Goal: Navigation & Orientation: Find specific page/section

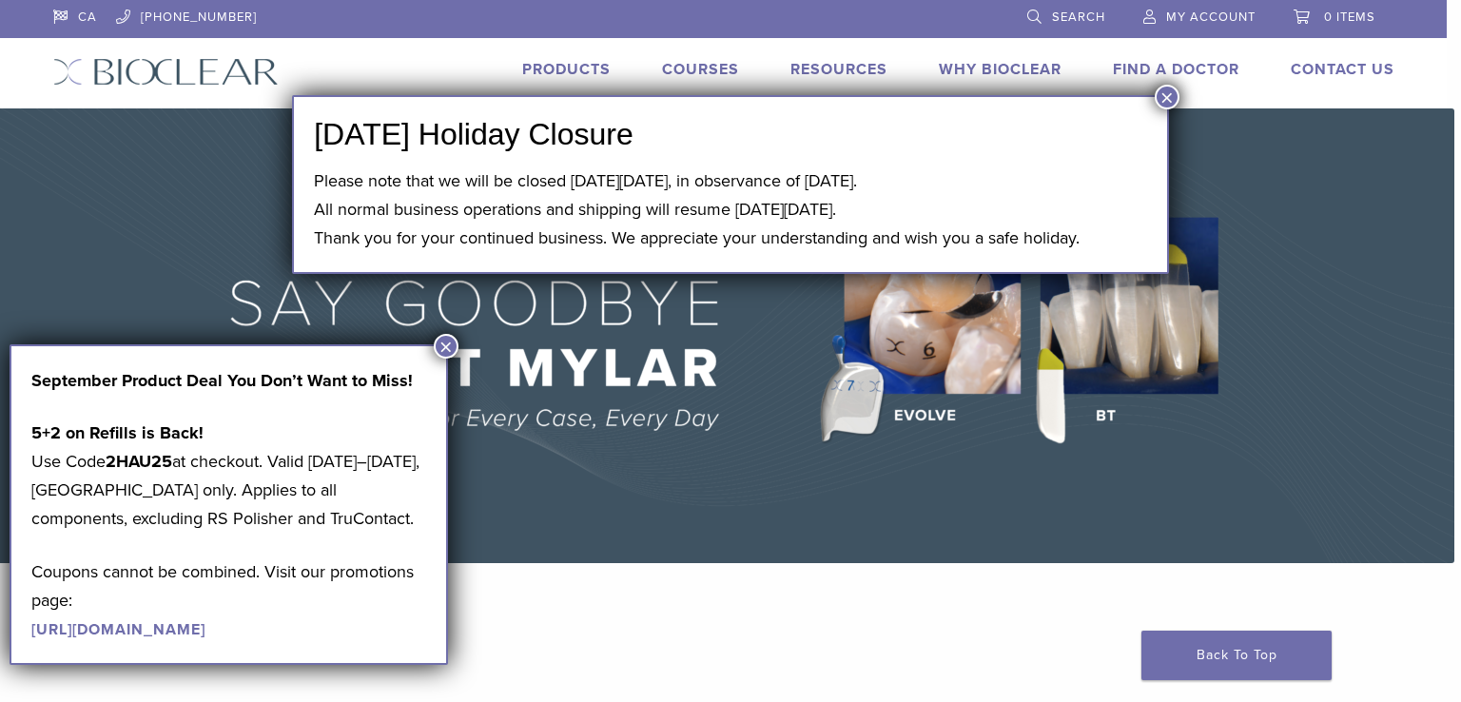
click at [1168, 92] on button "×" at bounding box center [1167, 97] width 25 height 25
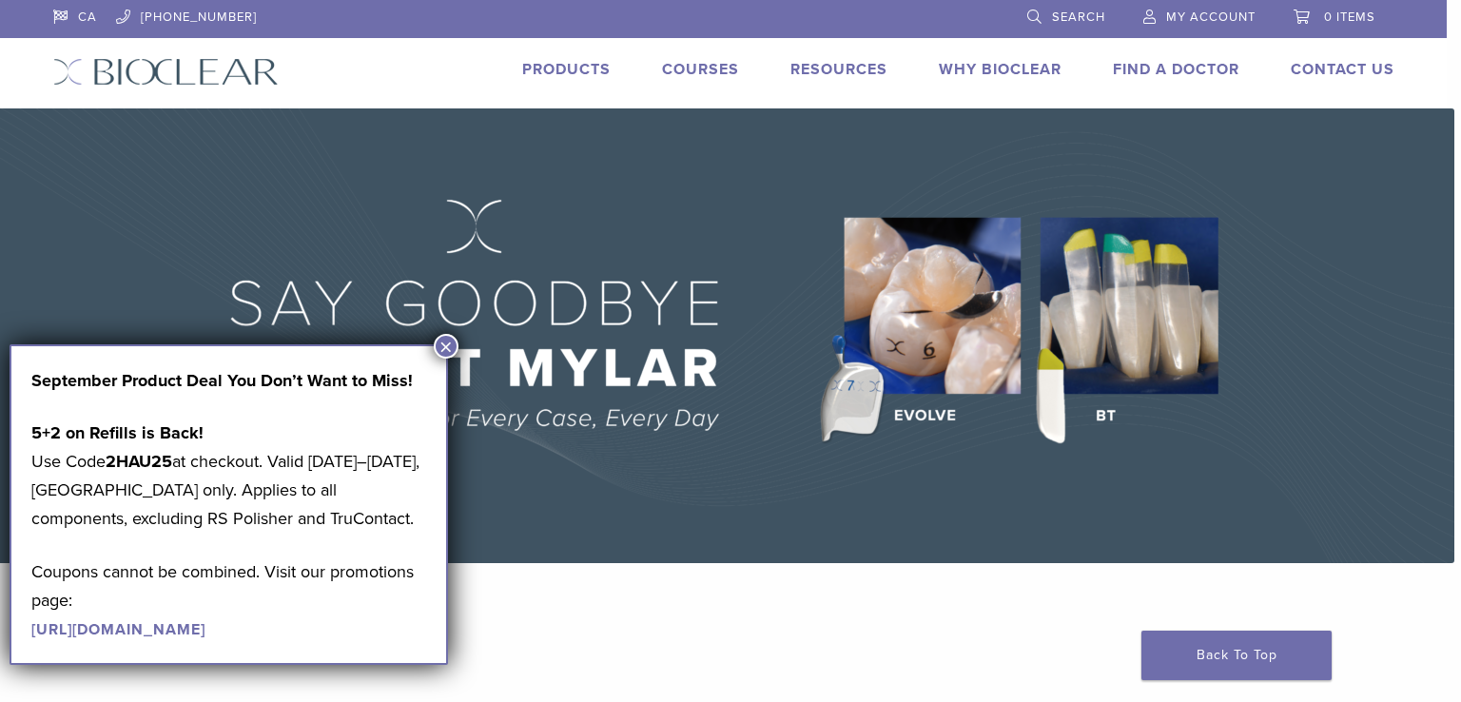
click at [994, 66] on link "Why Bioclear" at bounding box center [1000, 69] width 123 height 19
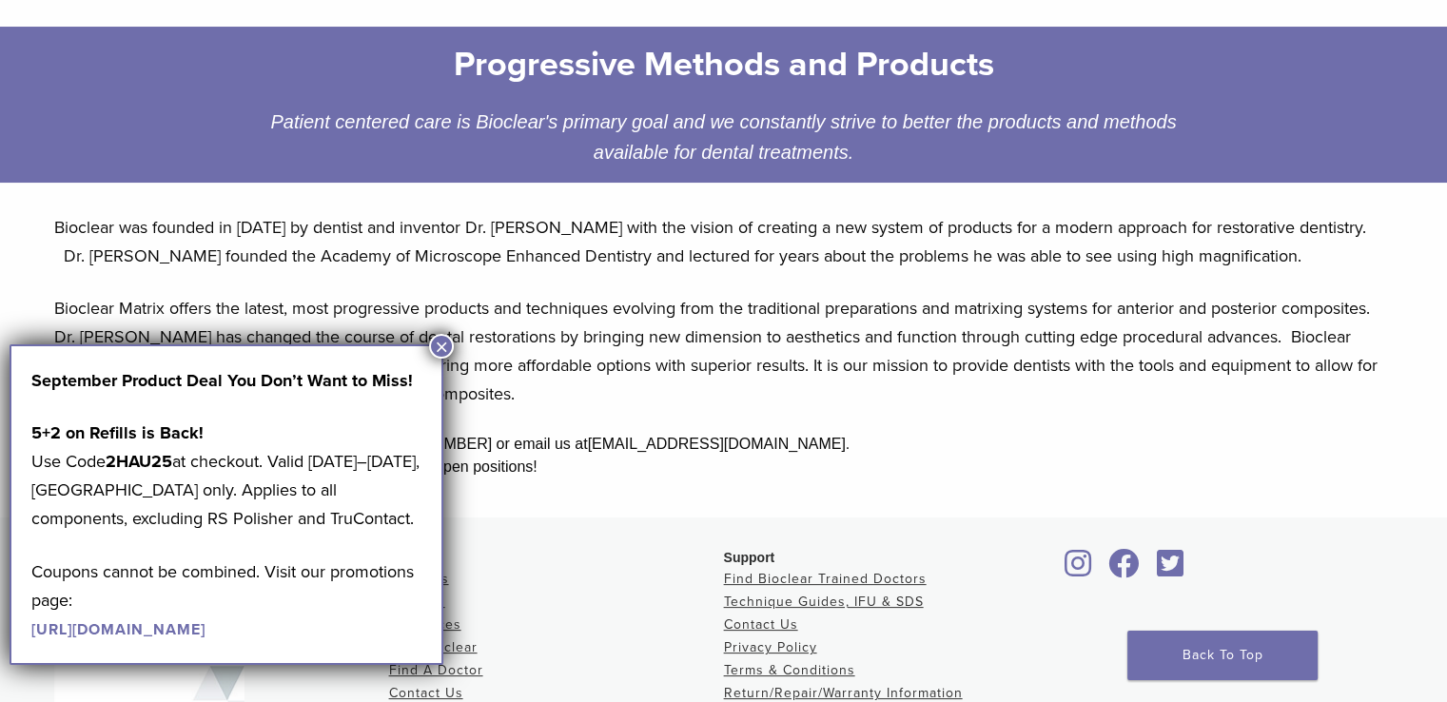
scroll to position [285, 0]
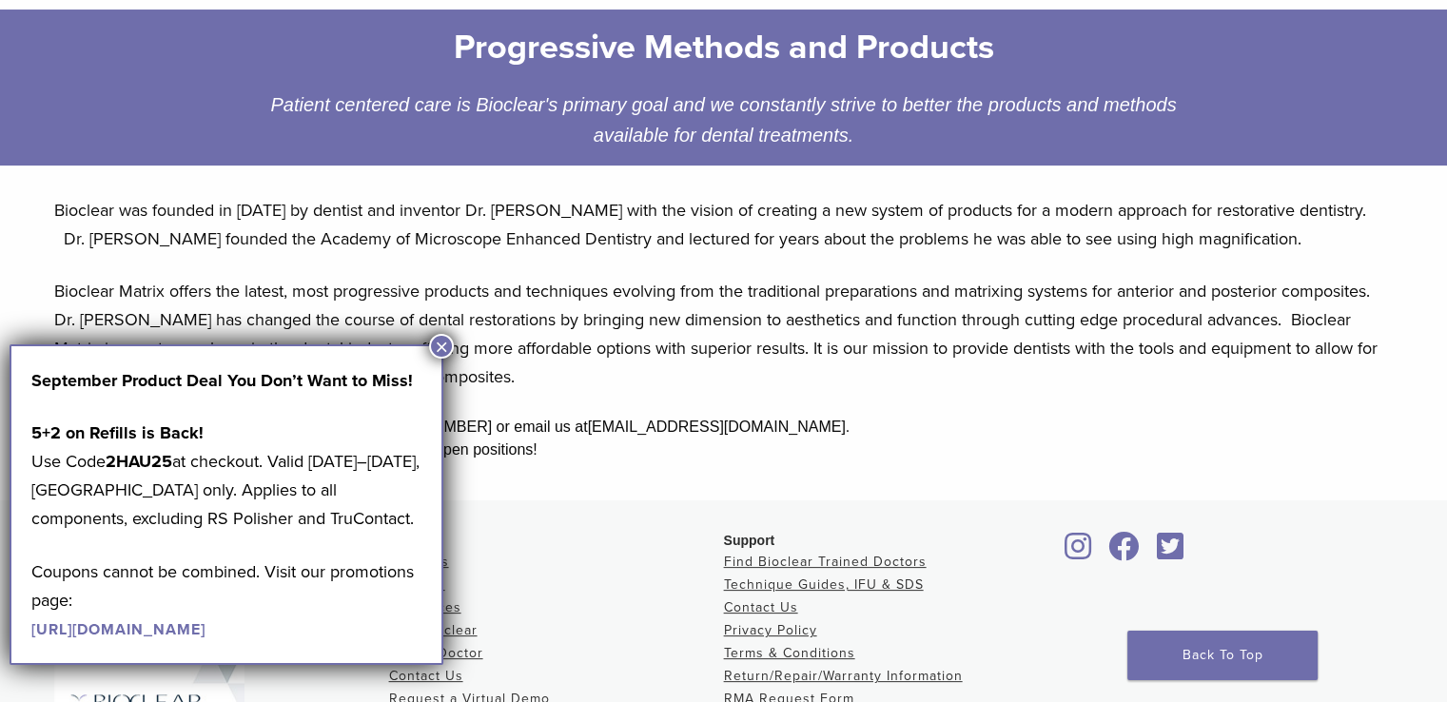
click at [444, 344] on button "×" at bounding box center [441, 346] width 25 height 25
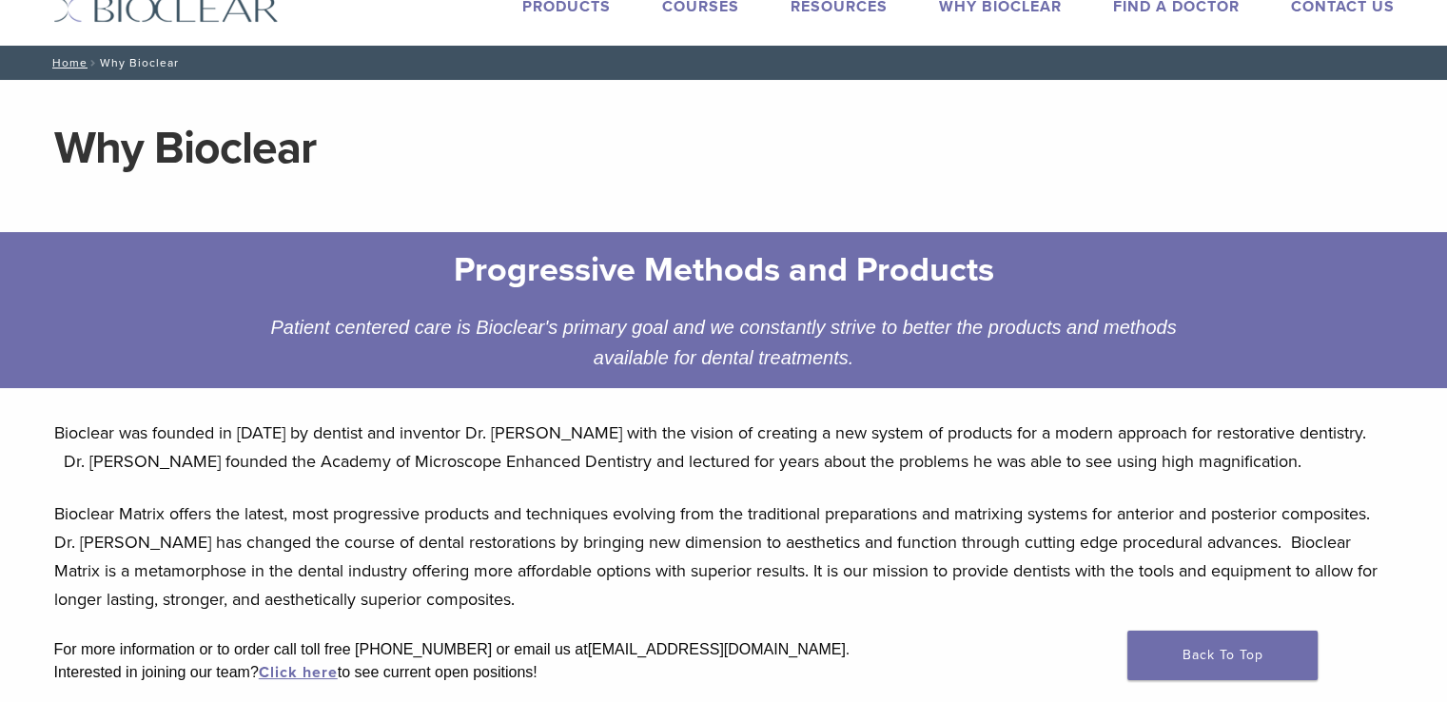
scroll to position [0, 0]
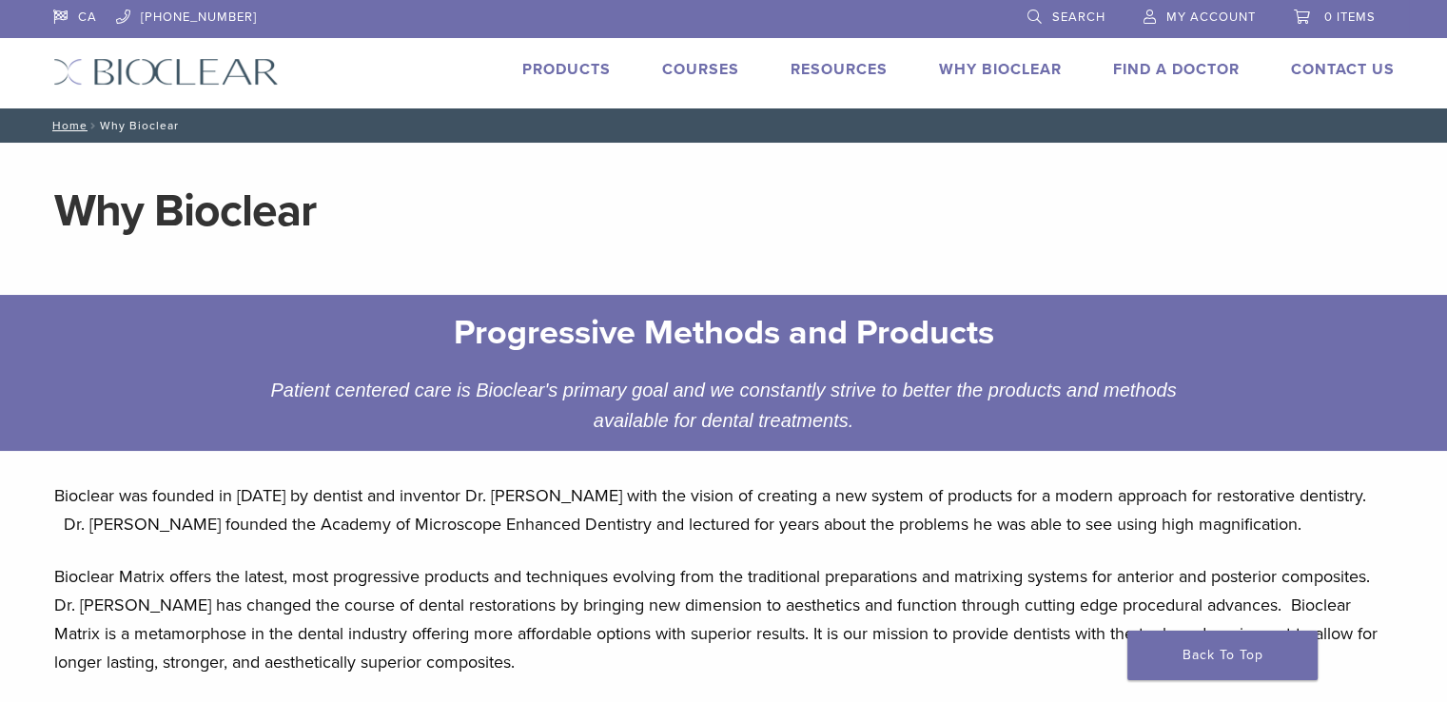
click at [991, 70] on link "Why Bioclear" at bounding box center [1000, 69] width 123 height 19
click at [1157, 69] on link "Find A Doctor" at bounding box center [1176, 69] width 127 height 19
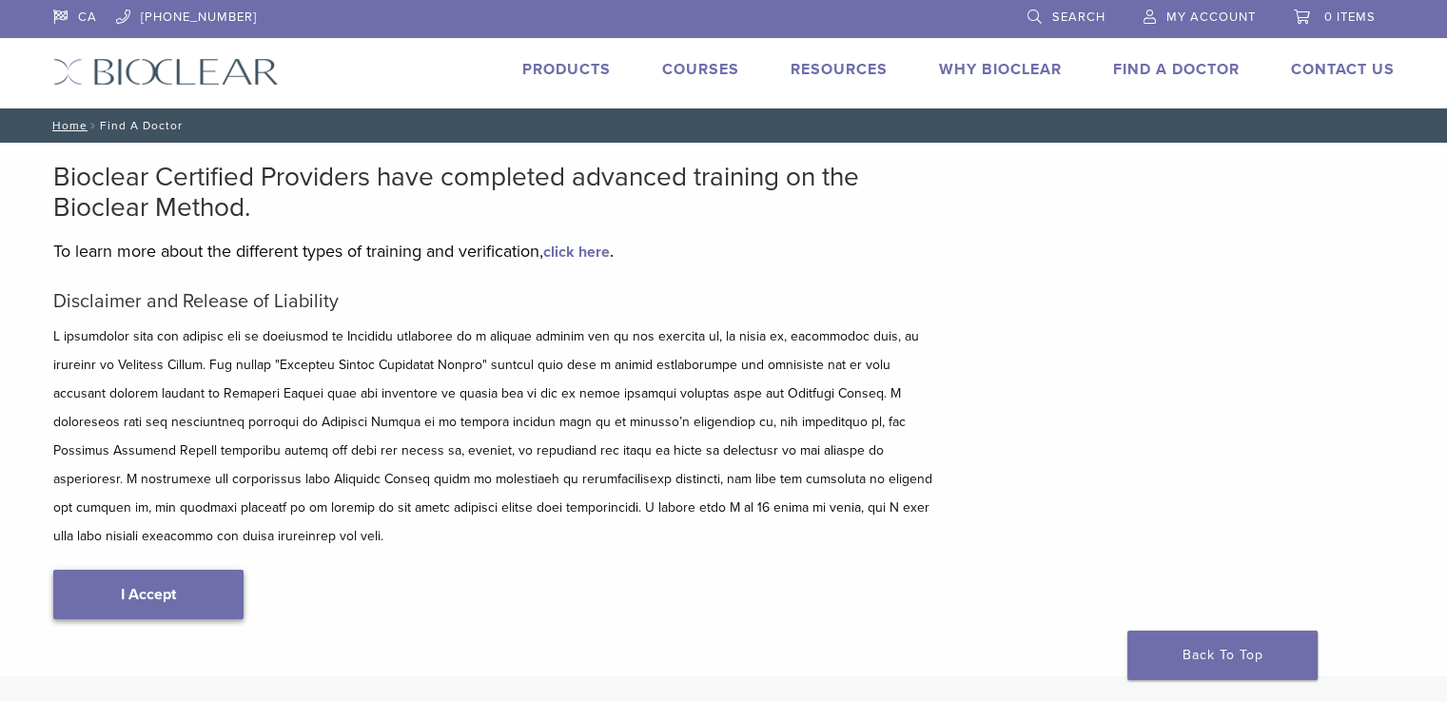
click at [159, 572] on link "I Accept" at bounding box center [148, 594] width 190 height 49
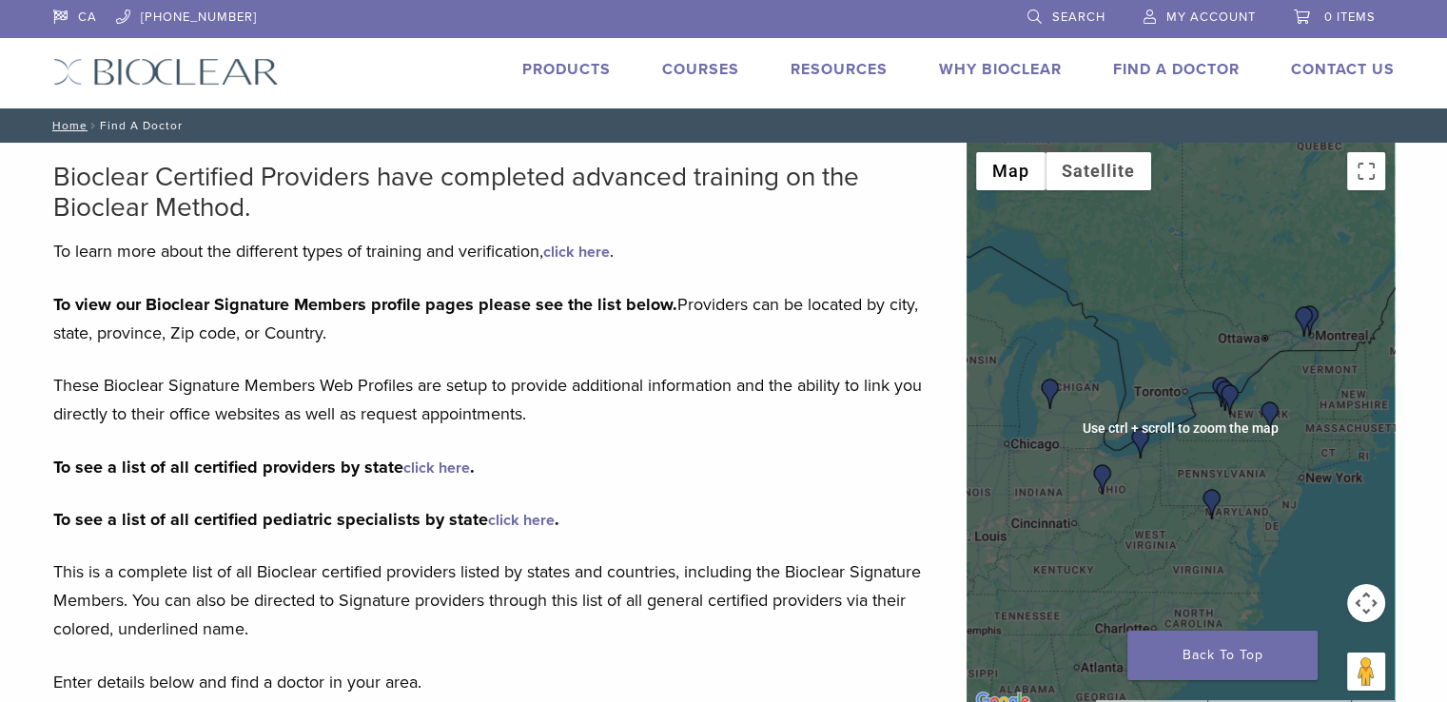
click at [1286, 379] on div at bounding box center [1181, 428] width 428 height 571
click at [1284, 379] on div at bounding box center [1181, 428] width 428 height 571
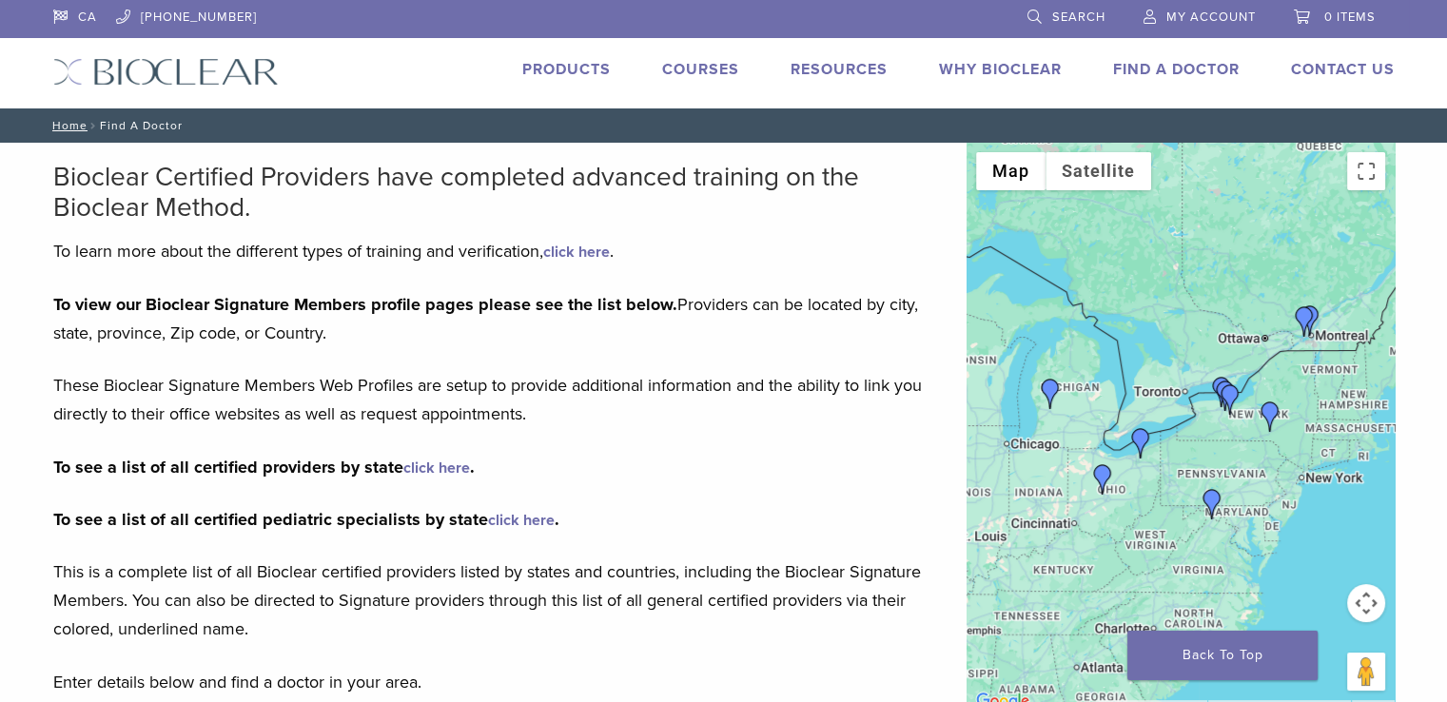
click at [1180, 395] on div at bounding box center [1181, 428] width 428 height 571
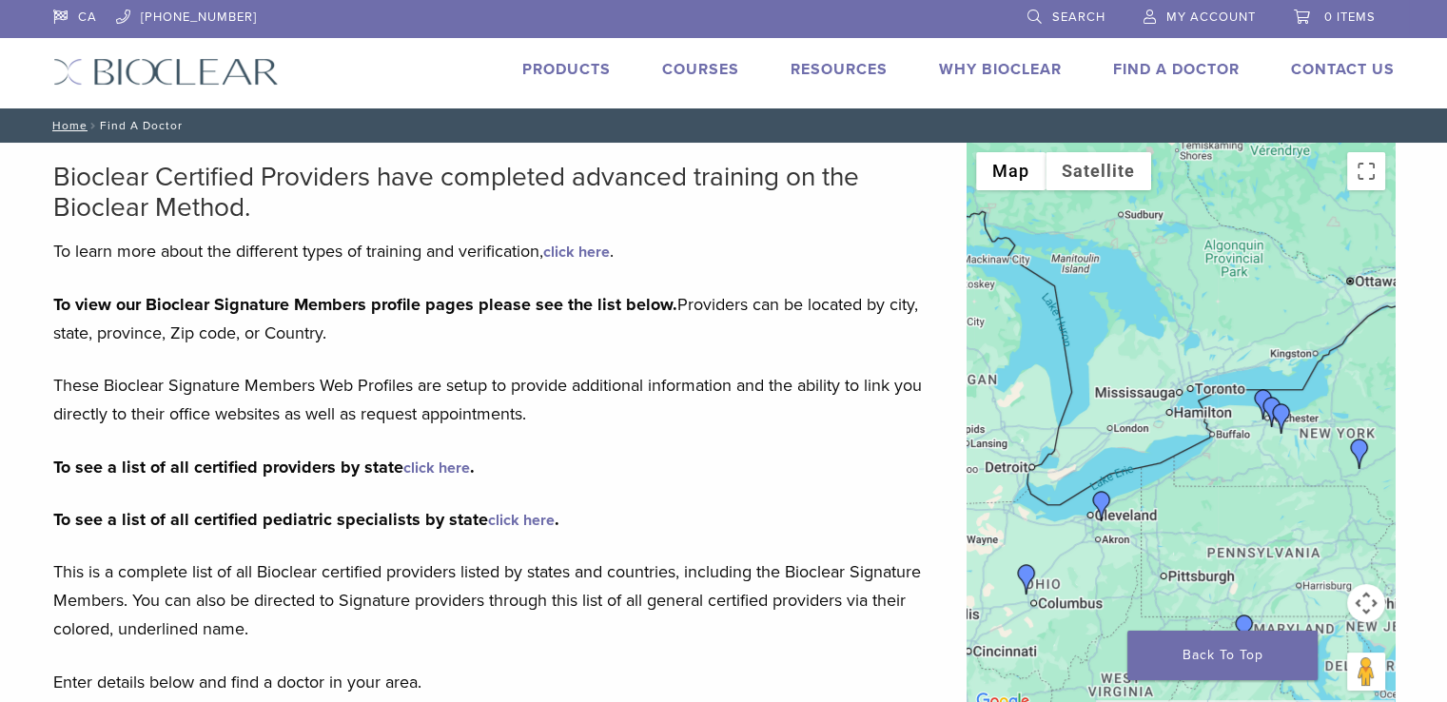
click at [1180, 395] on div at bounding box center [1181, 428] width 428 height 571
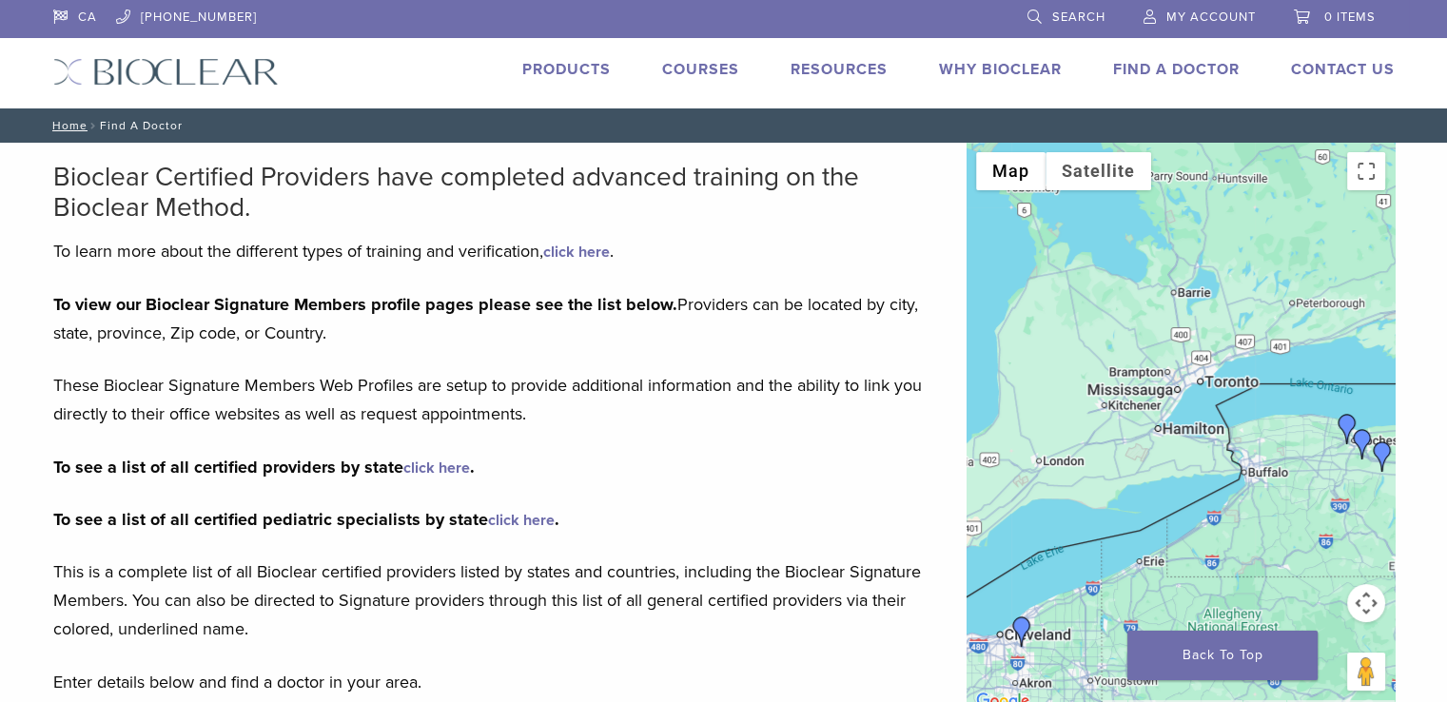
click at [1180, 395] on div at bounding box center [1181, 428] width 428 height 571
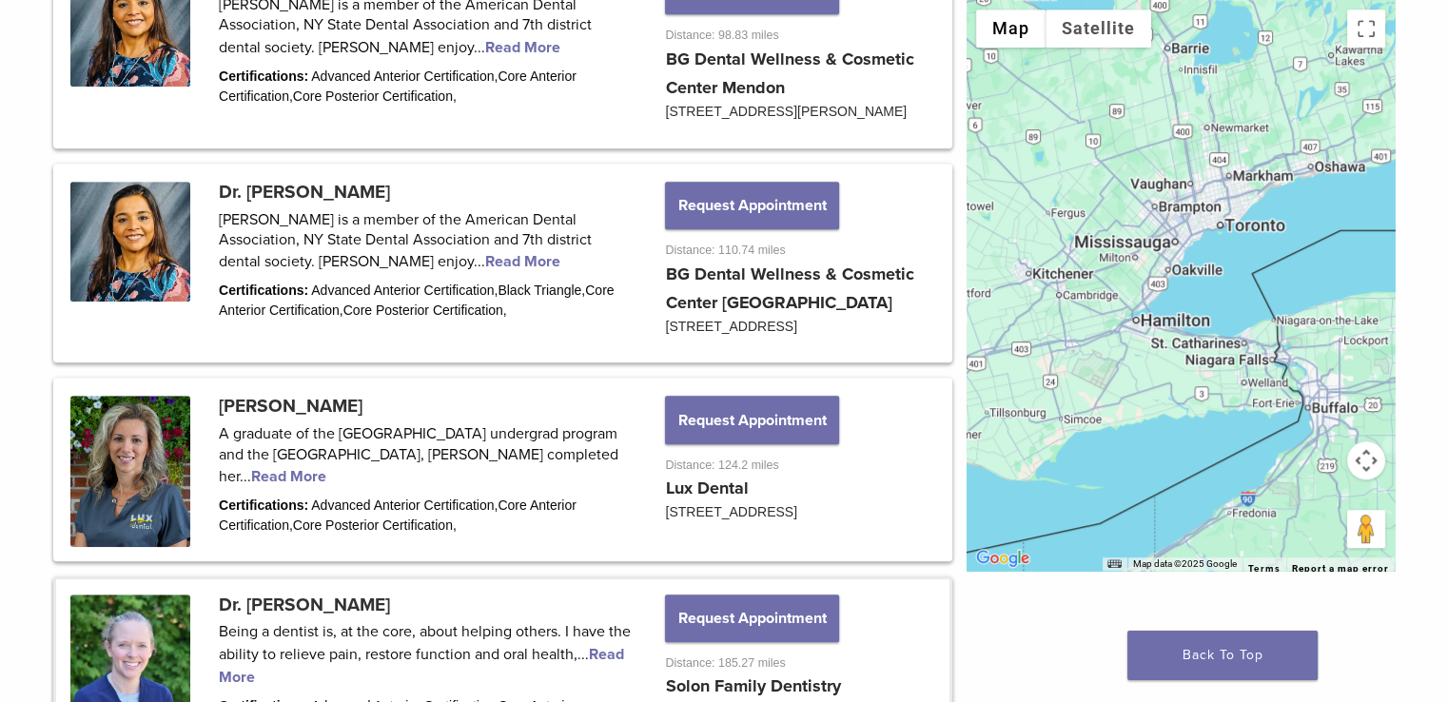
scroll to position [1427, 0]
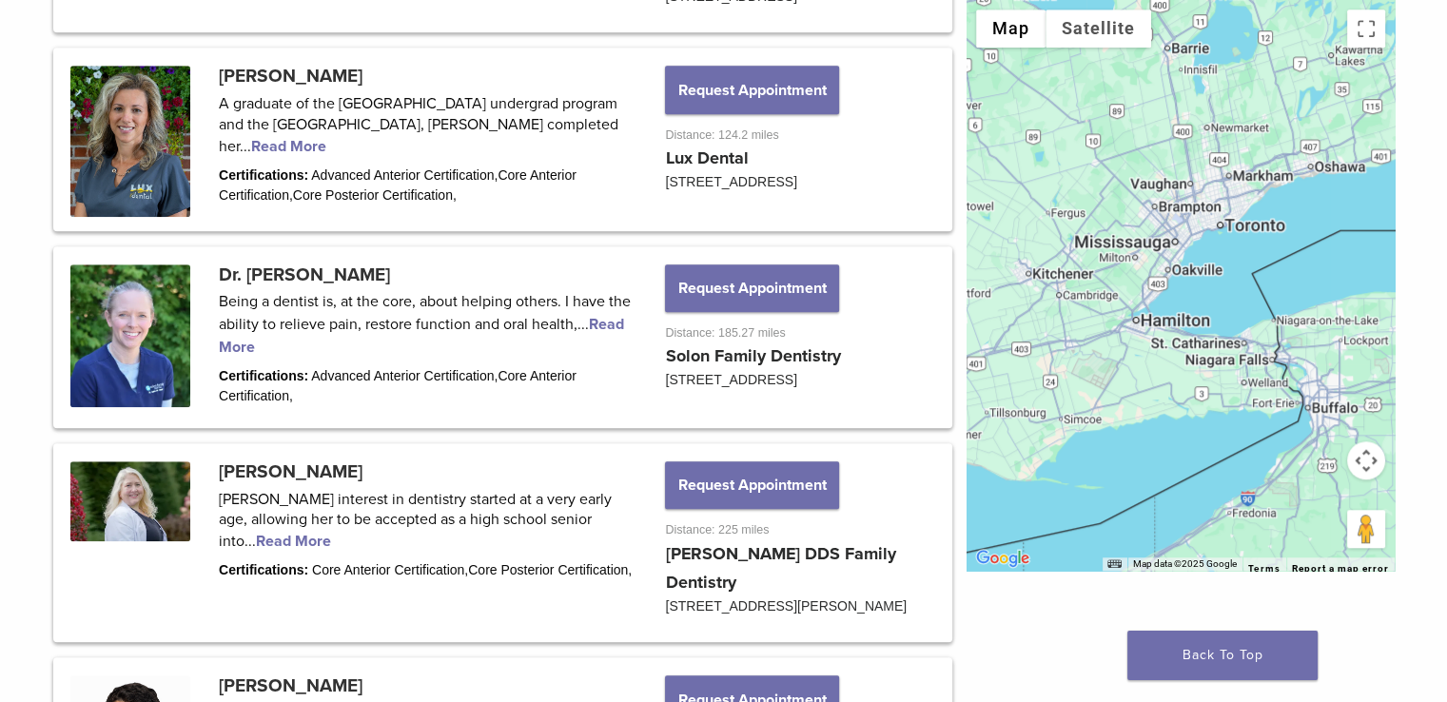
click at [1180, 222] on div at bounding box center [1181, 285] width 428 height 571
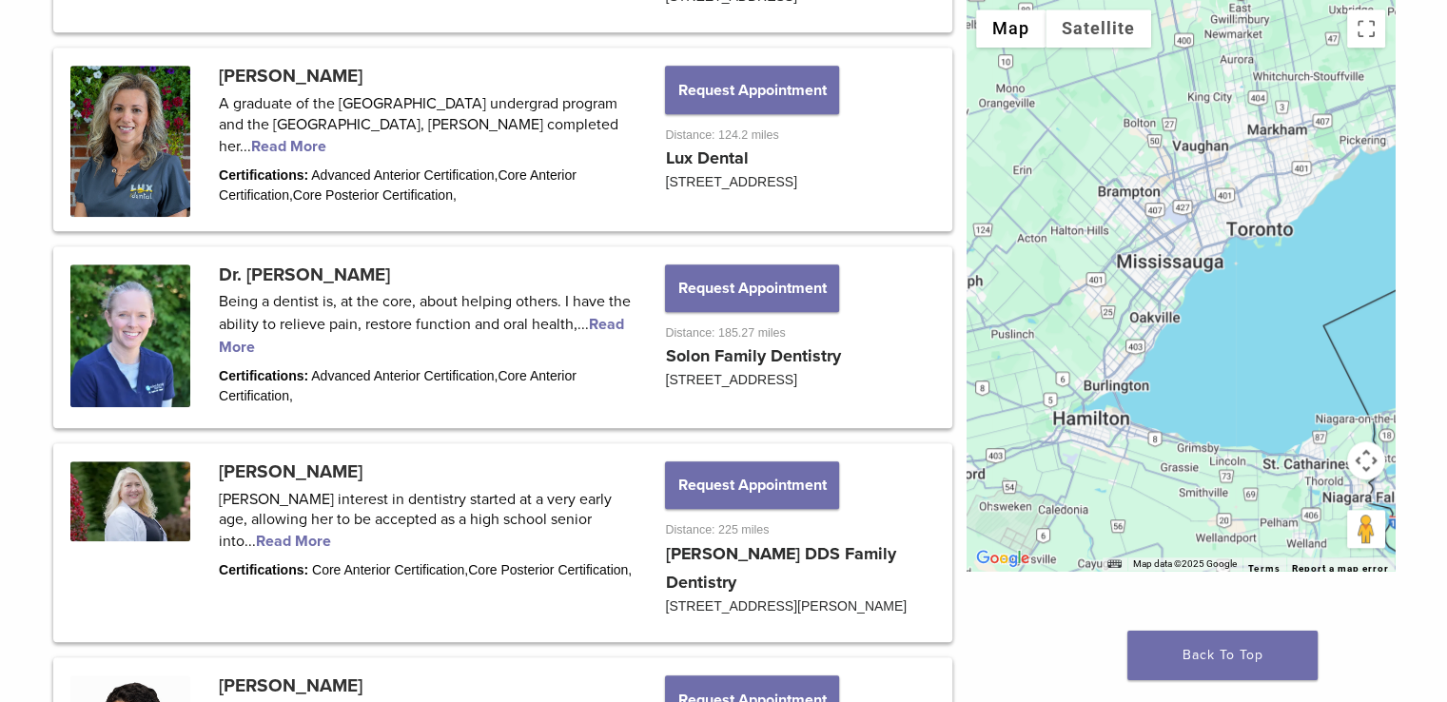
click at [1213, 218] on div at bounding box center [1181, 285] width 428 height 571
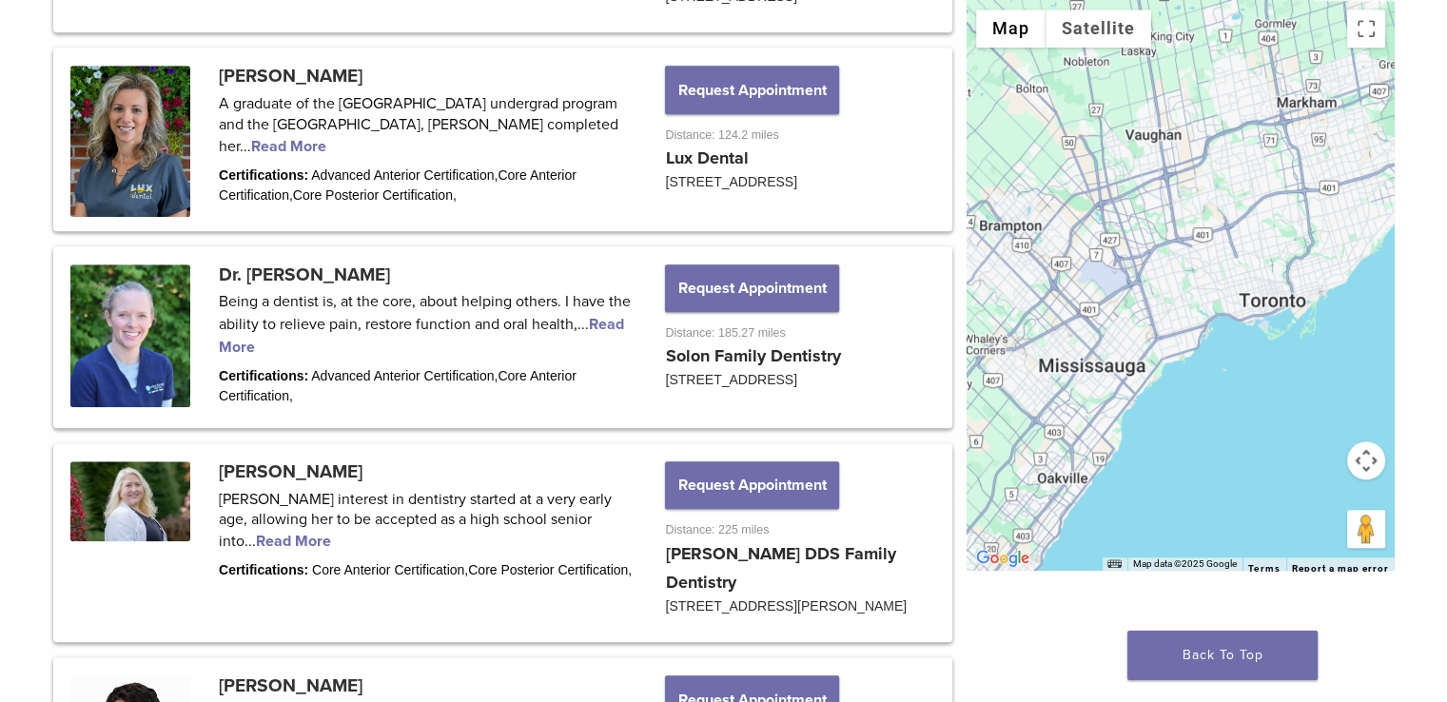
drag, startPoint x: 1229, startPoint y: 181, endPoint x: 1196, endPoint y: 241, distance: 68.6
click at [1196, 241] on div at bounding box center [1181, 285] width 428 height 571
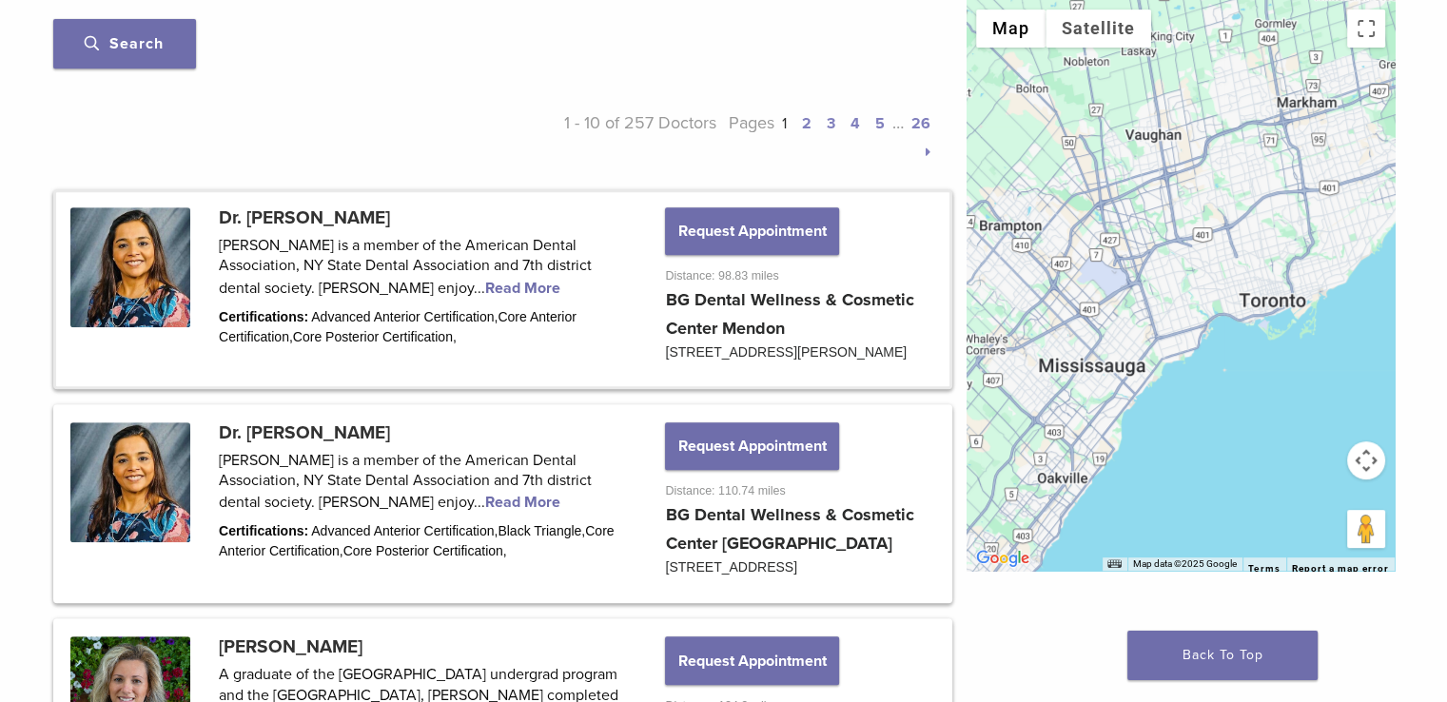
scroll to position [761, 0]
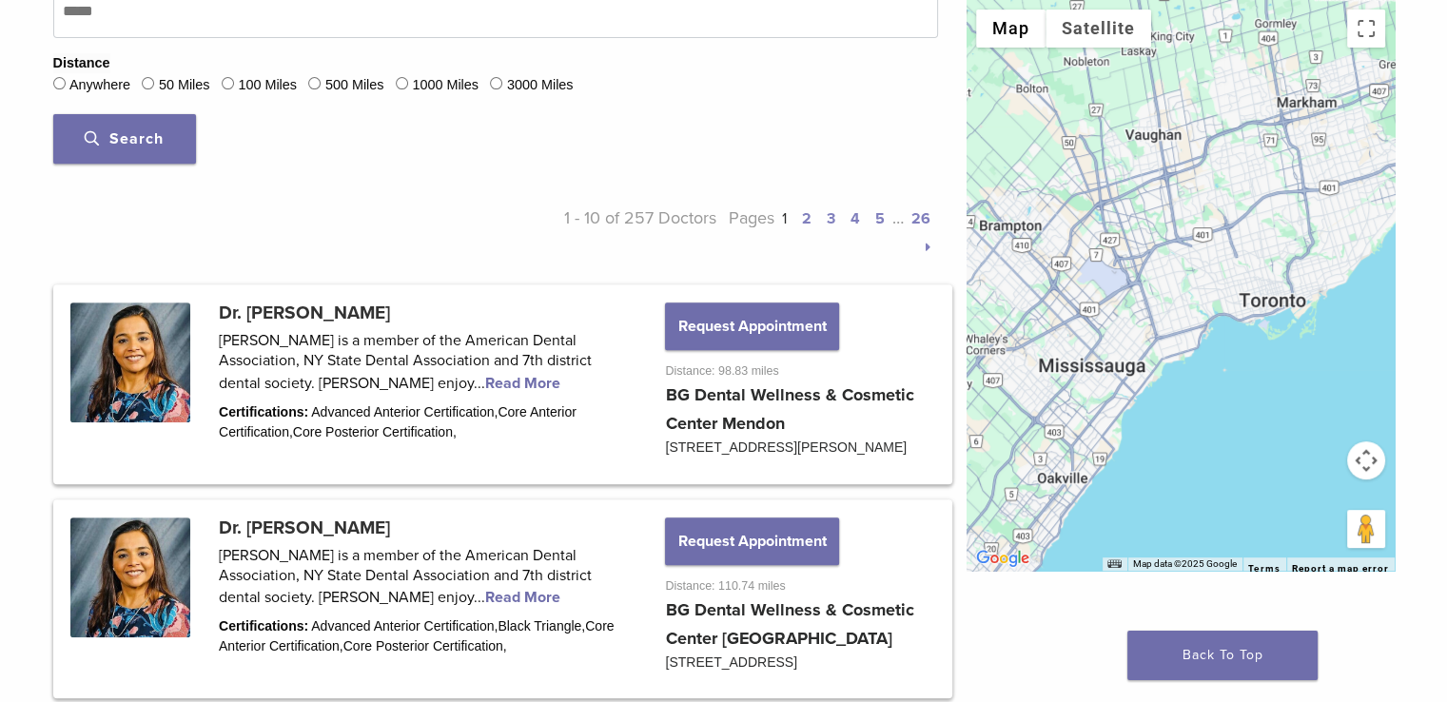
click at [164, 138] on button "Search" at bounding box center [124, 138] width 143 height 49
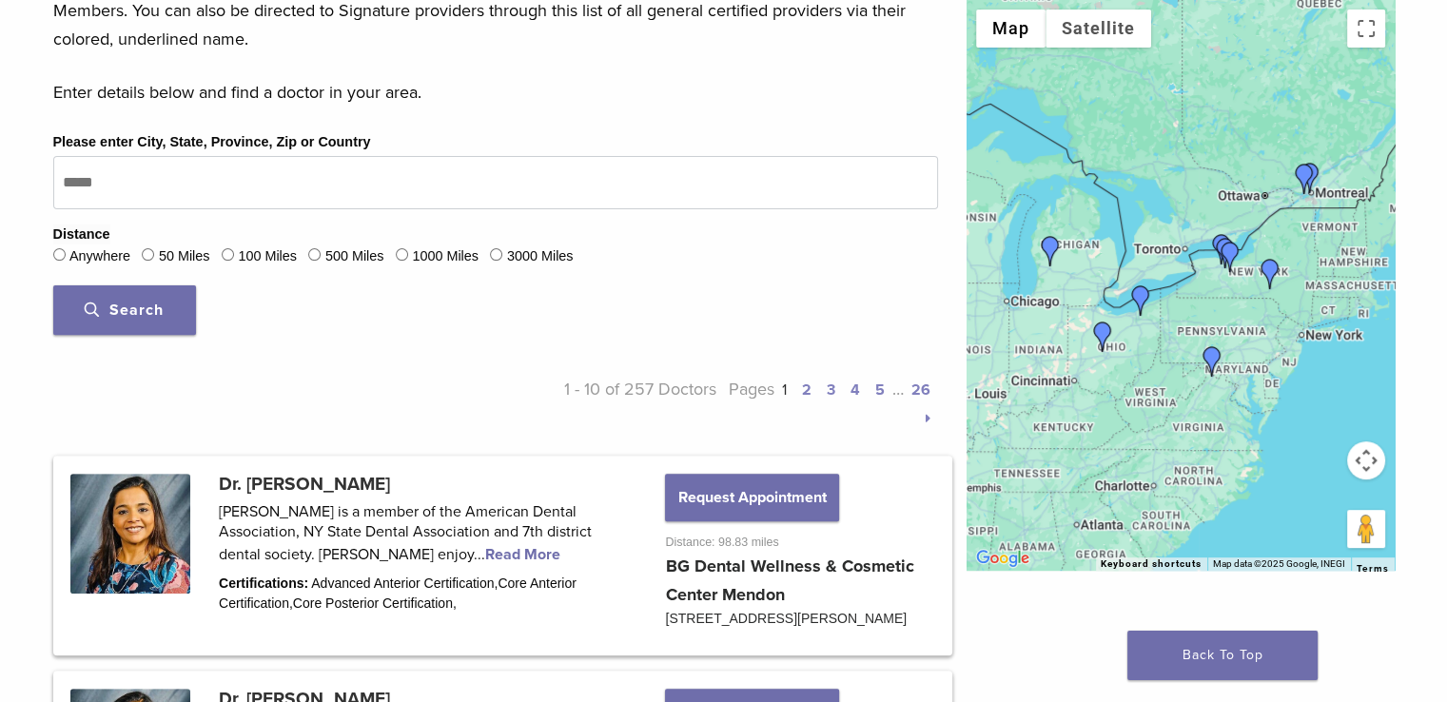
scroll to position [476, 0]
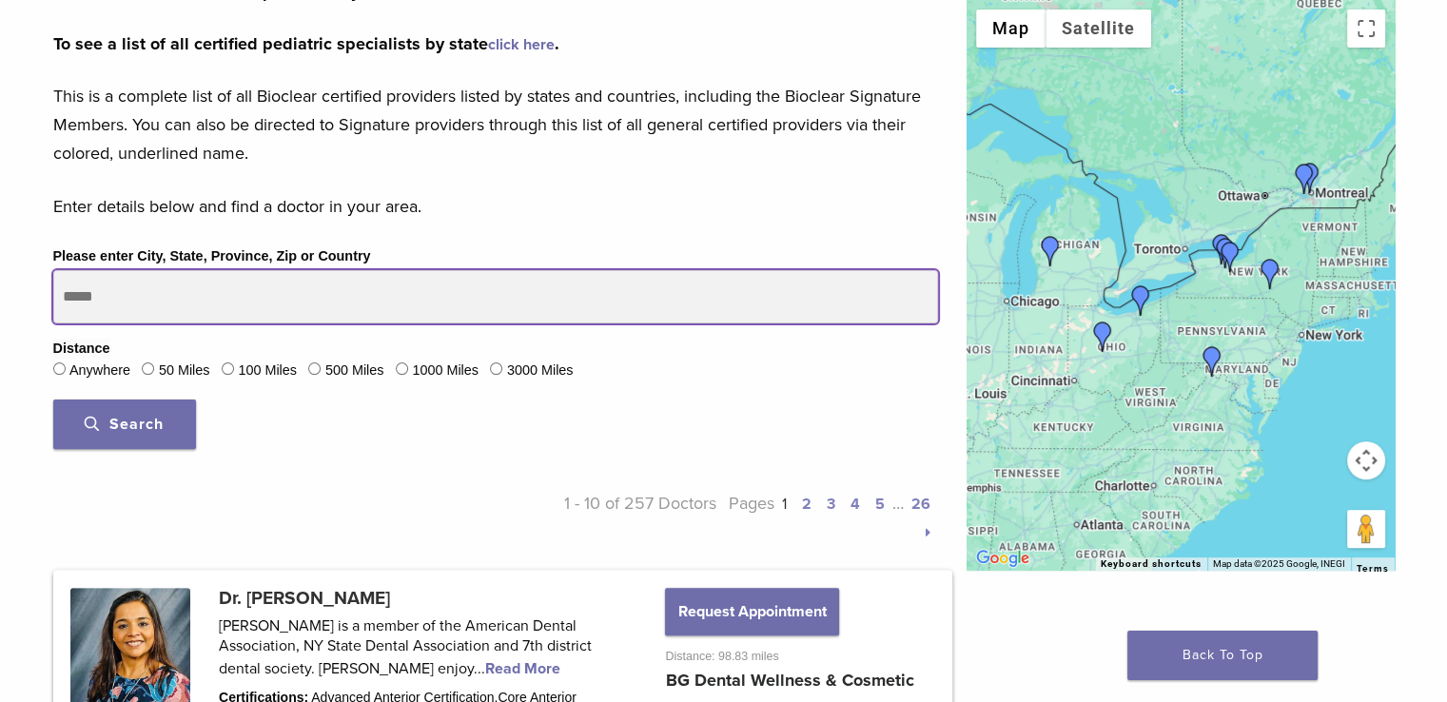
drag, startPoint x: 164, startPoint y: 295, endPoint x: 34, endPoint y: 289, distance: 129.5
click at [78, 285] on input "Please enter City, State, Province, Zip or Country" at bounding box center [495, 296] width 885 height 53
type input "*******"
click at [53, 400] on button "Search" at bounding box center [124, 424] width 143 height 49
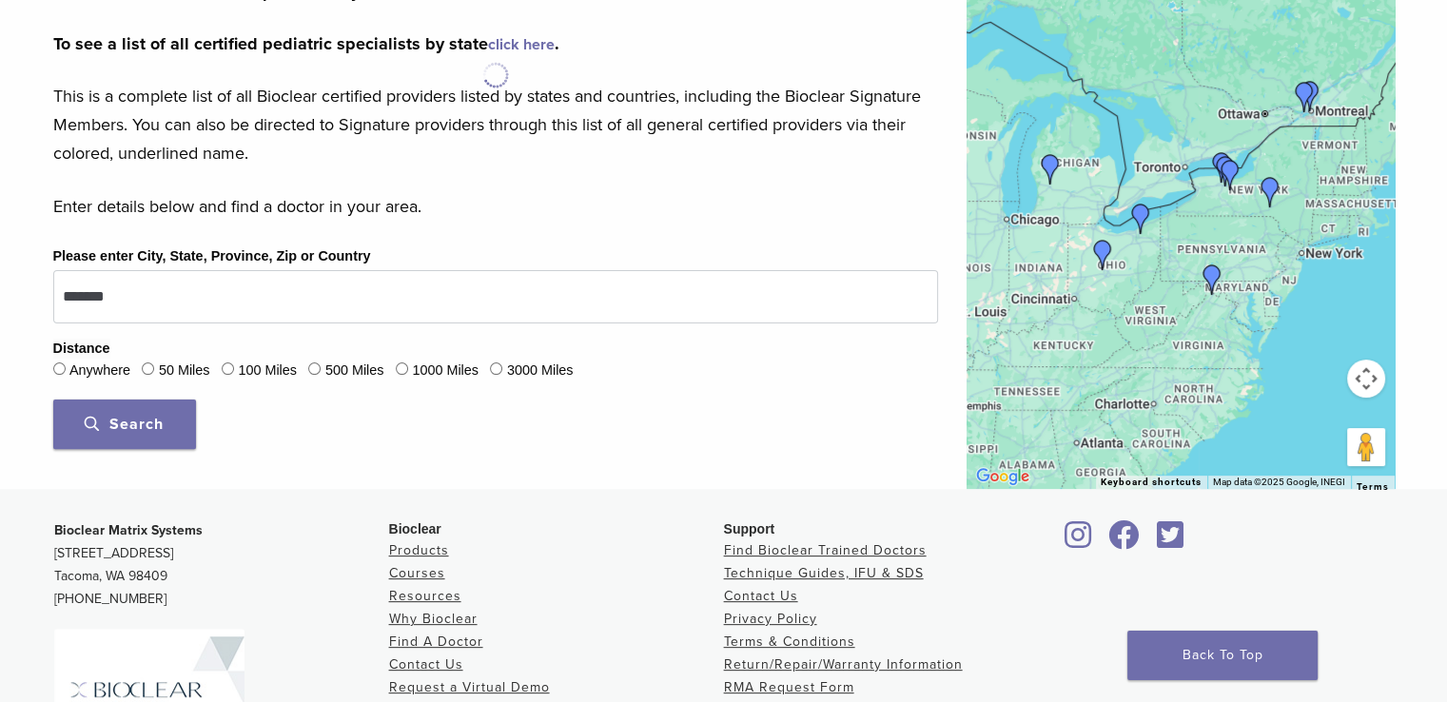
click at [129, 416] on span "Search" at bounding box center [124, 424] width 79 height 19
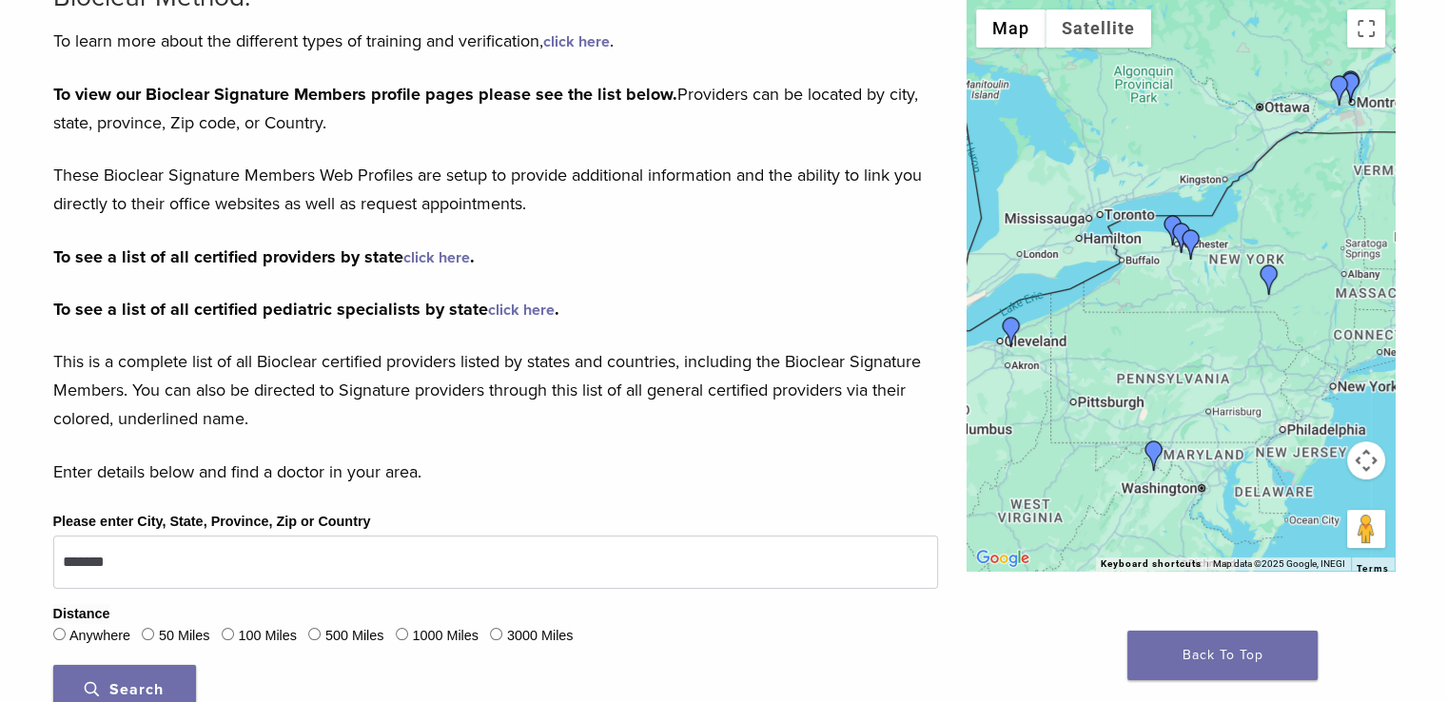
scroll to position [95, 0]
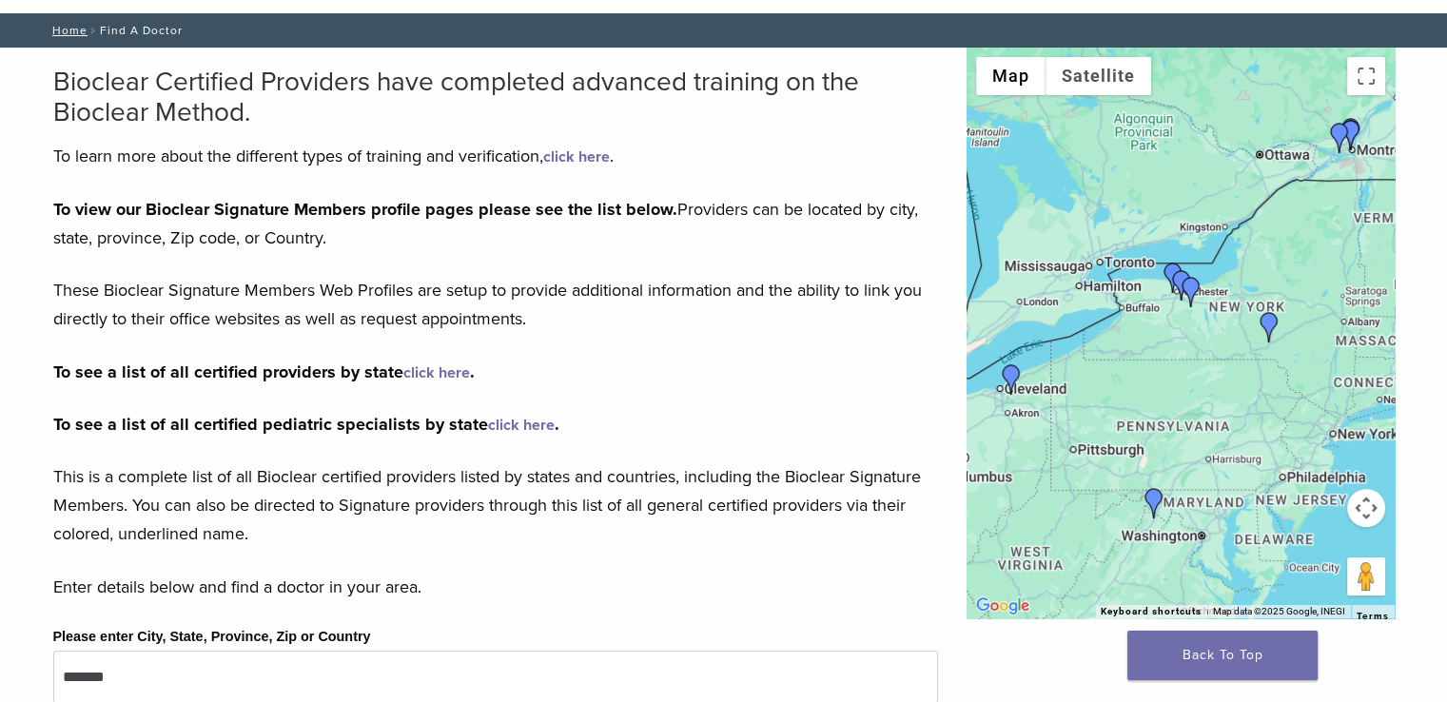
click at [1340, 134] on img "Dr. Nicolas Cohen" at bounding box center [1339, 138] width 30 height 30
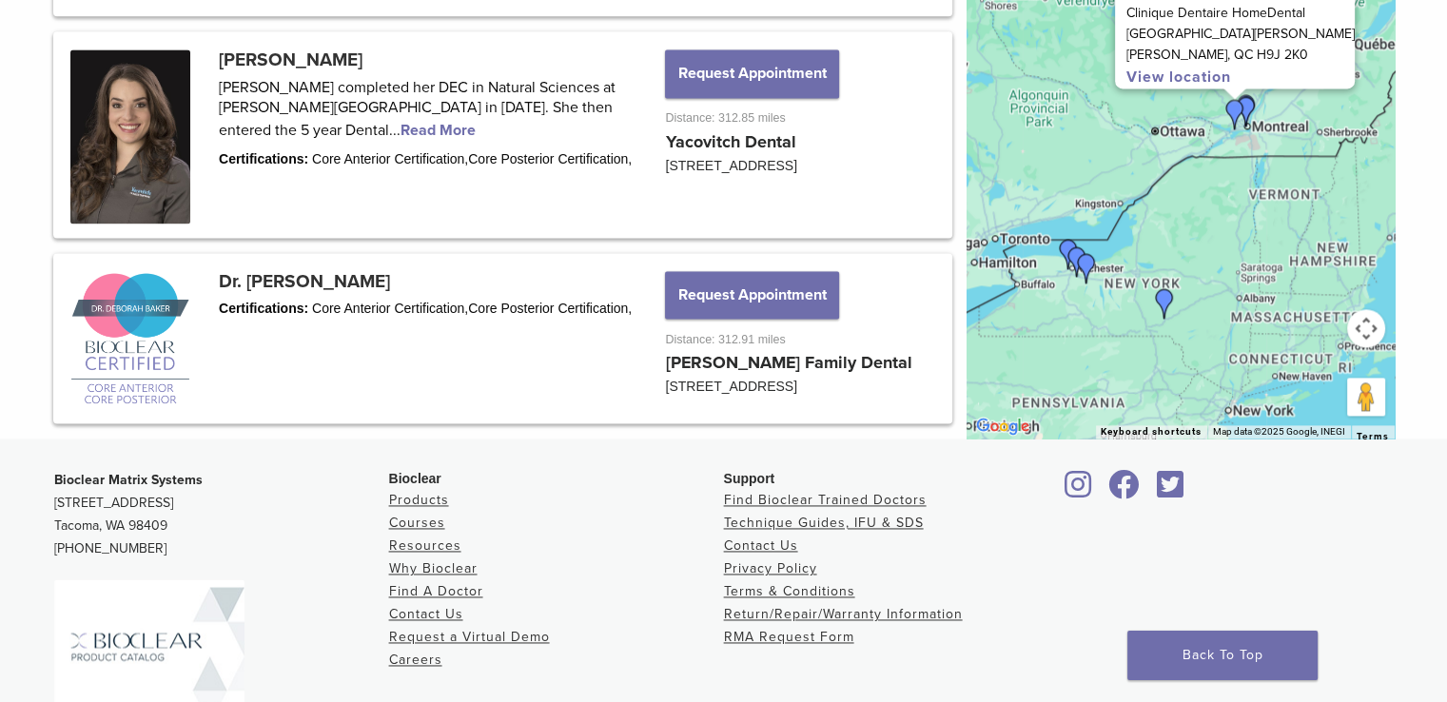
scroll to position [2688, 0]
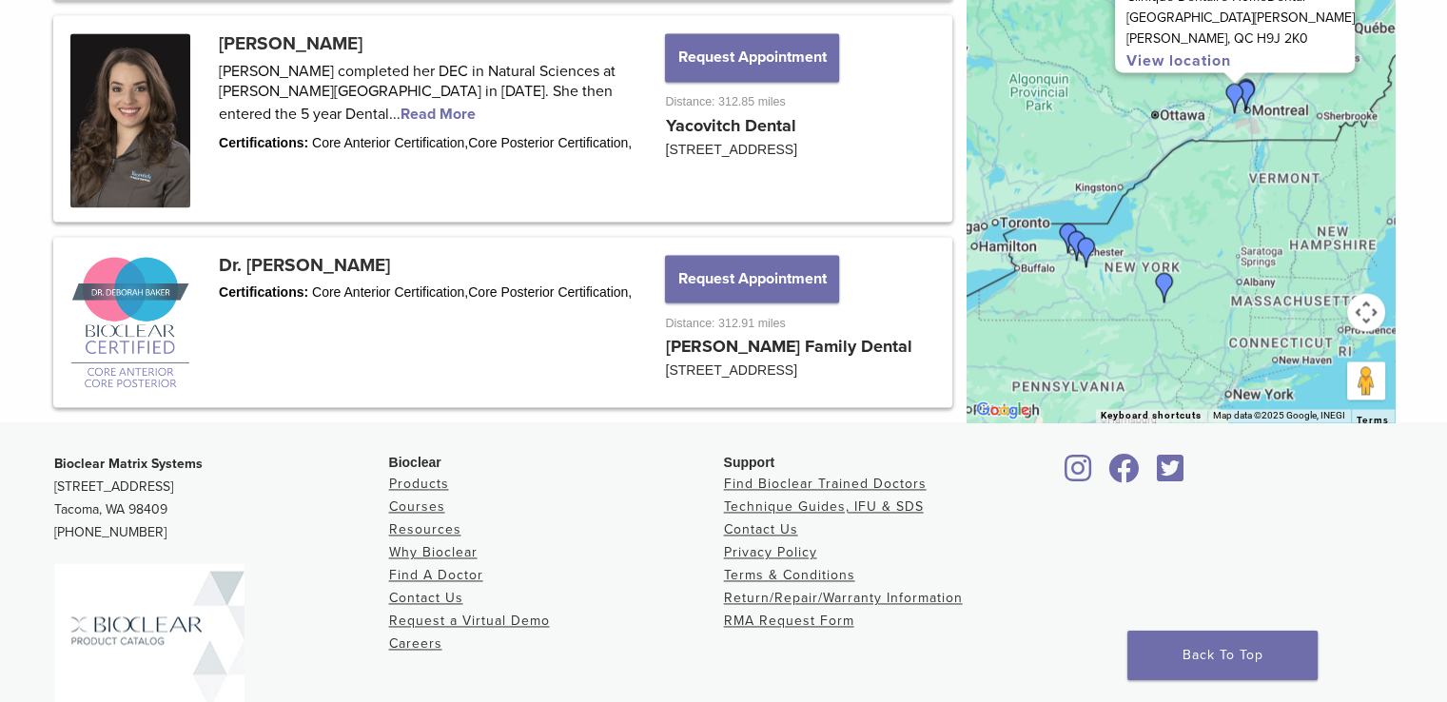
click at [1021, 264] on div "To navigate, press the arrow keys. Dr. Nicolas Cohen Clinique Dentaire HomeDent…" at bounding box center [1181, 137] width 428 height 571
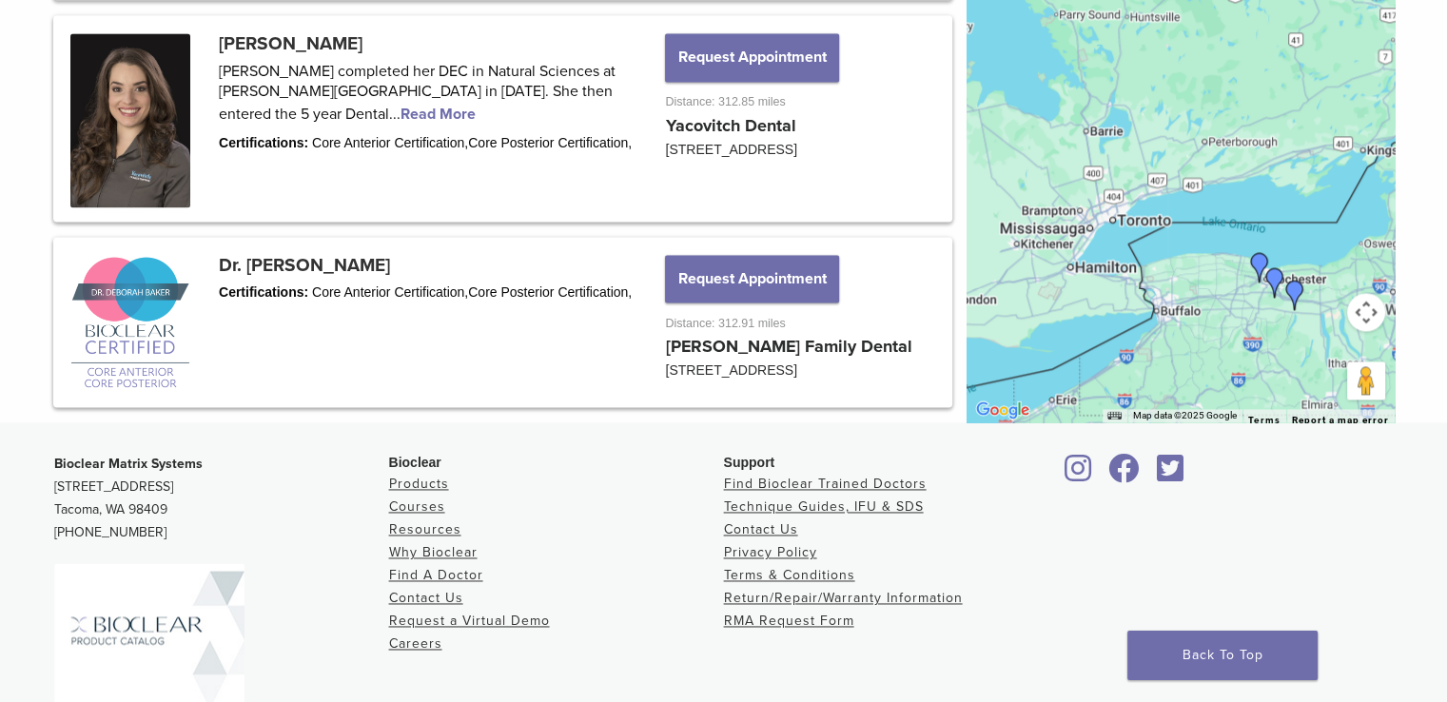
drag, startPoint x: 1021, startPoint y: 264, endPoint x: 1173, endPoint y: 284, distance: 153.4
click at [1173, 284] on div "Dr. Nicolas Cohen Clinique Dentaire HomeDental 17112 Chemin Sainte-Marie Kirkla…" at bounding box center [1181, 137] width 428 height 571
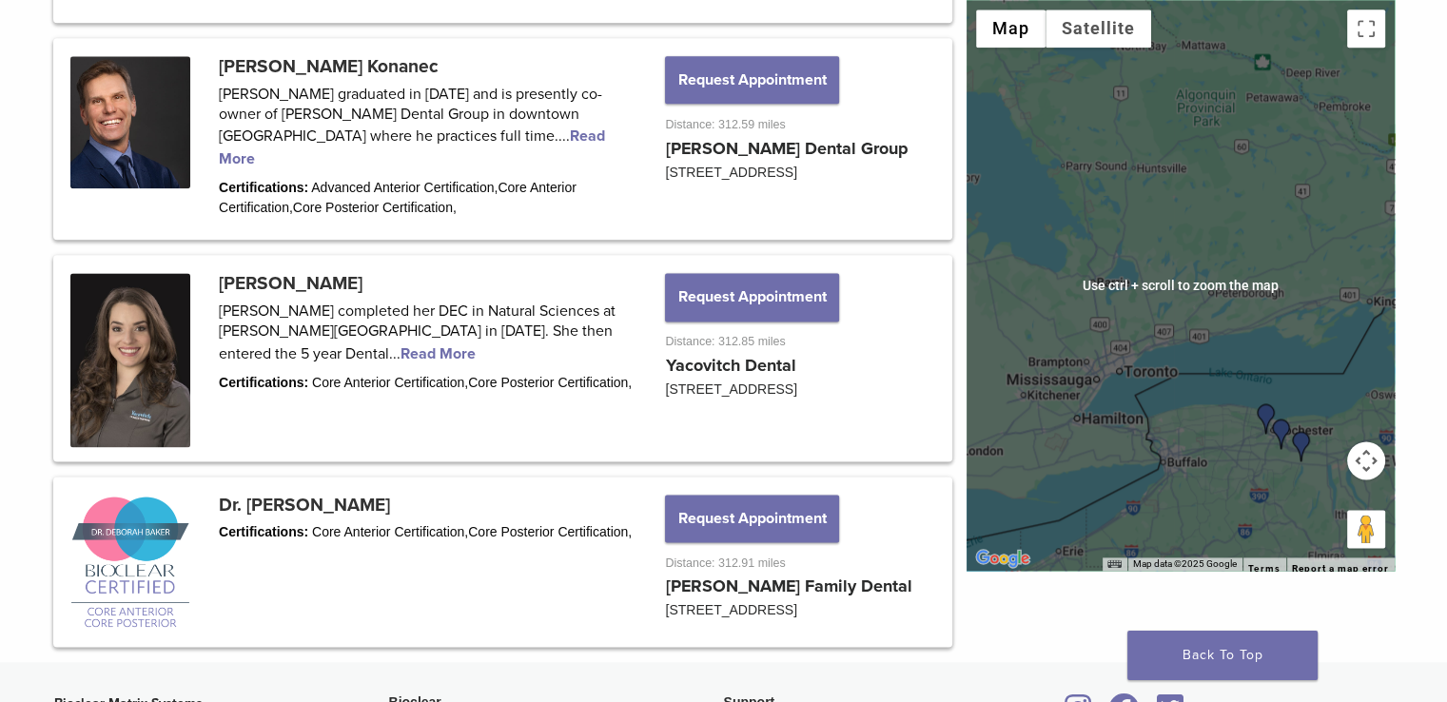
scroll to position [2307, 0]
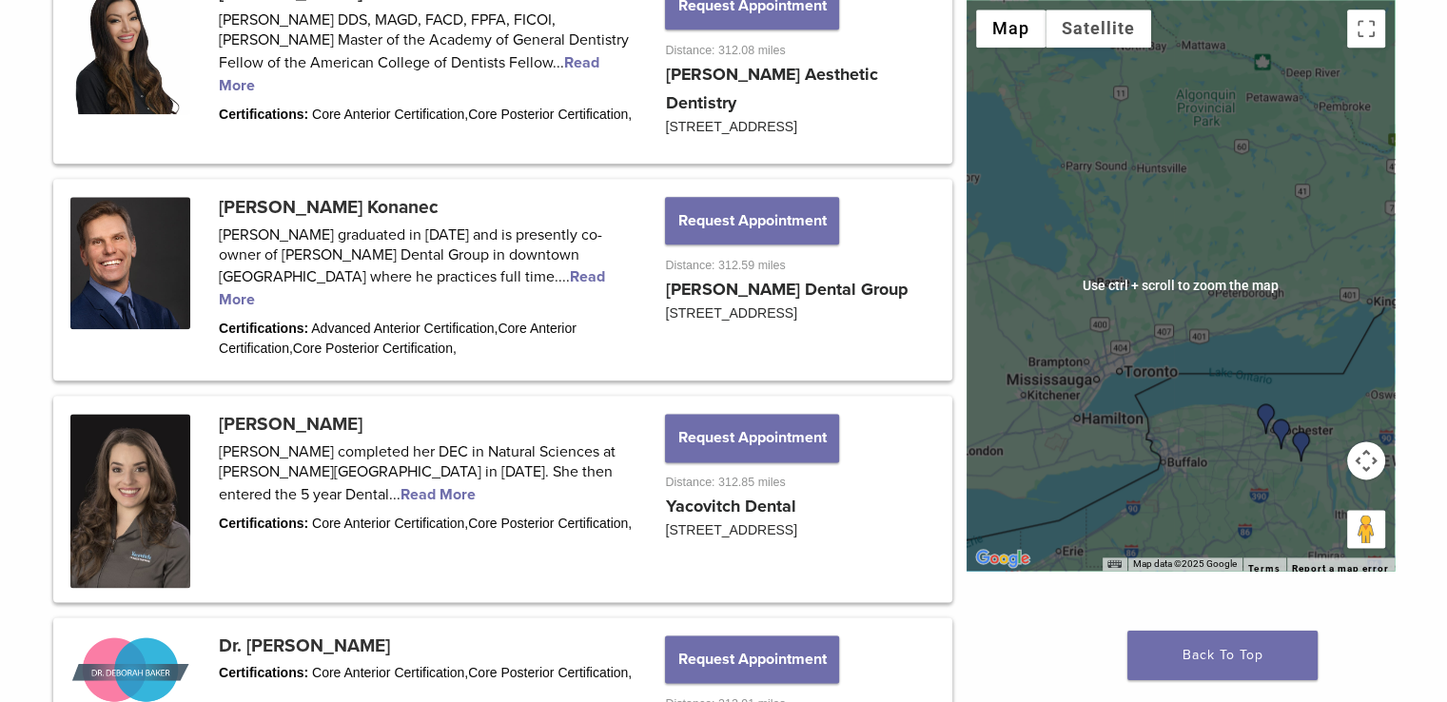
click at [1118, 325] on div "Dr. Nicolas Cohen Clinique Dentaire HomeDental 17112 Chemin Sainte-Marie Kirkla…" at bounding box center [1181, 285] width 428 height 571
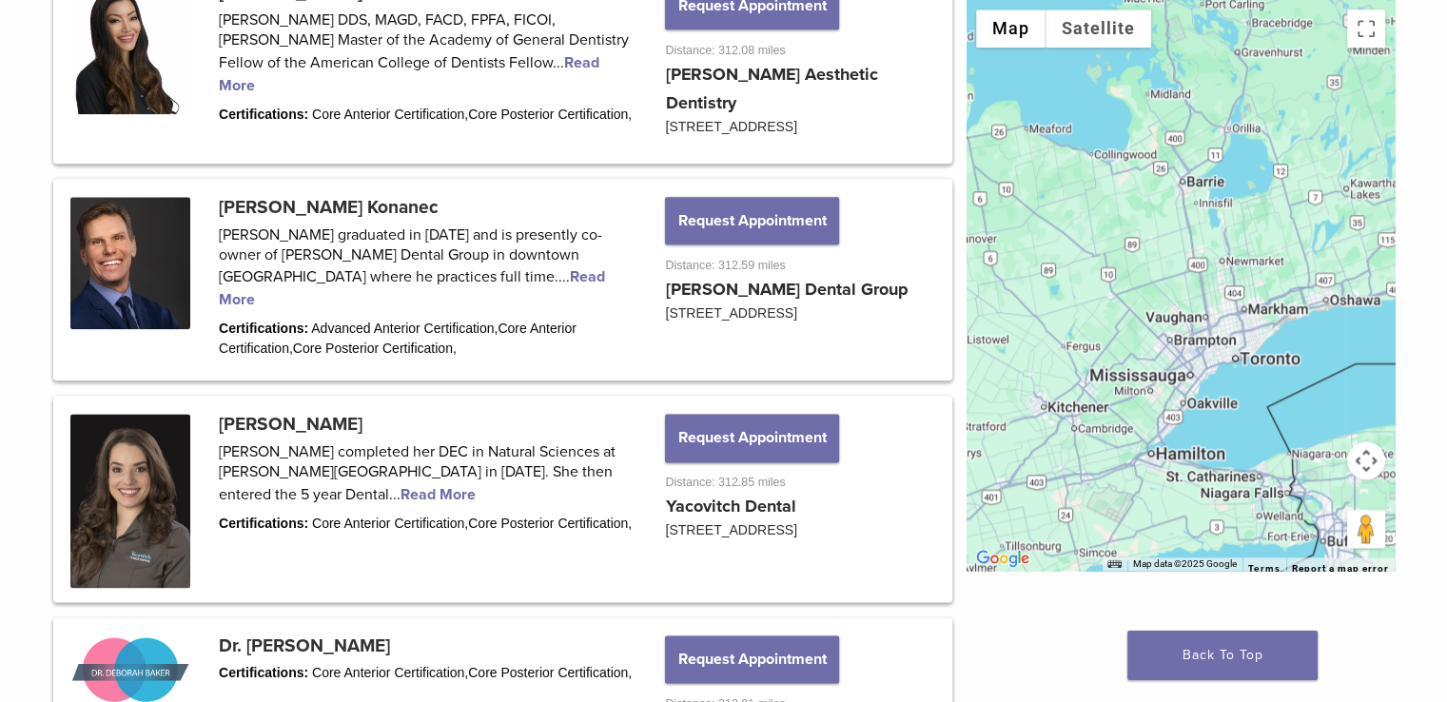
drag, startPoint x: 1135, startPoint y: 374, endPoint x: 1231, endPoint y: 325, distance: 107.6
click at [1231, 325] on div "Dr. Nicolas Cohen Clinique Dentaire HomeDental 17112 Chemin Sainte-Marie Kirkla…" at bounding box center [1181, 285] width 428 height 571
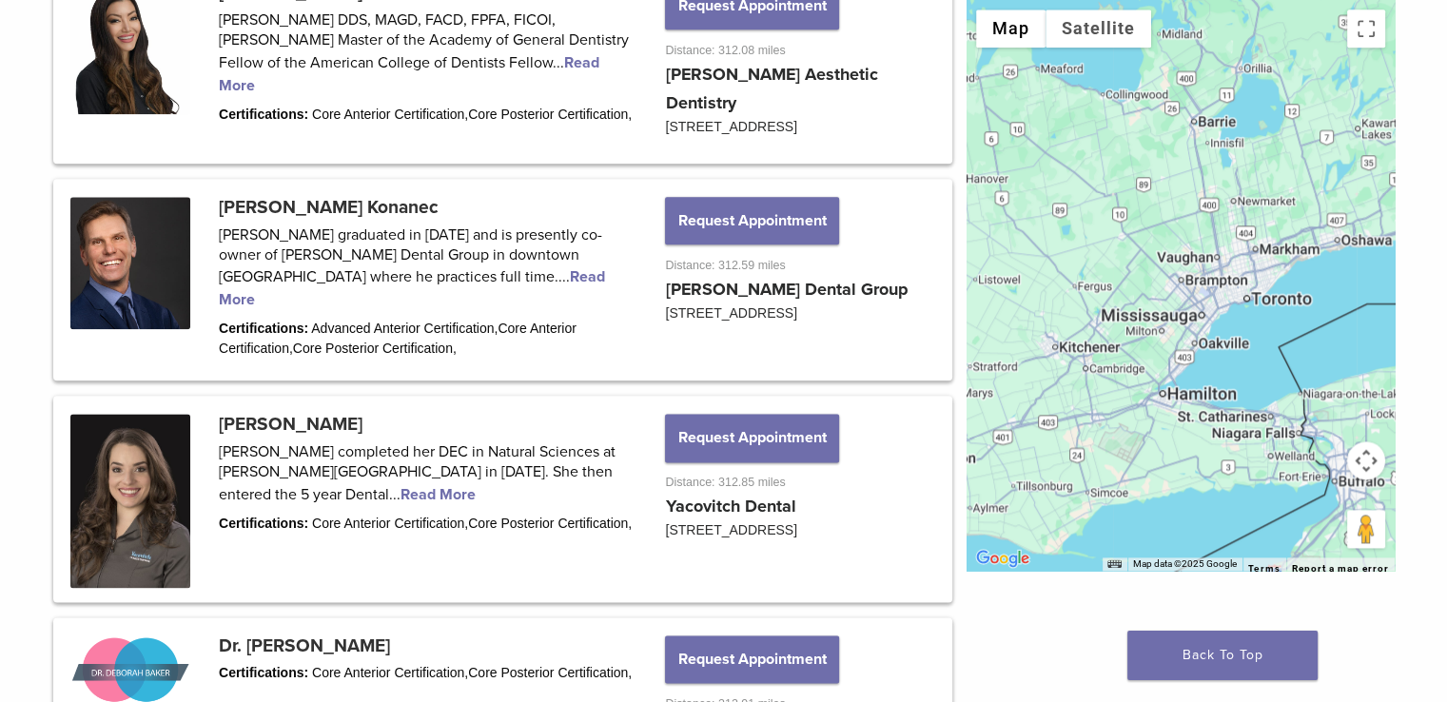
drag, startPoint x: 1186, startPoint y: 362, endPoint x: 1199, endPoint y: 294, distance: 69.6
click at [1199, 294] on div "Dr. Nicolas Cohen Clinique Dentaire HomeDental 17112 Chemin Sainte-Marie Kirkla…" at bounding box center [1181, 285] width 428 height 571
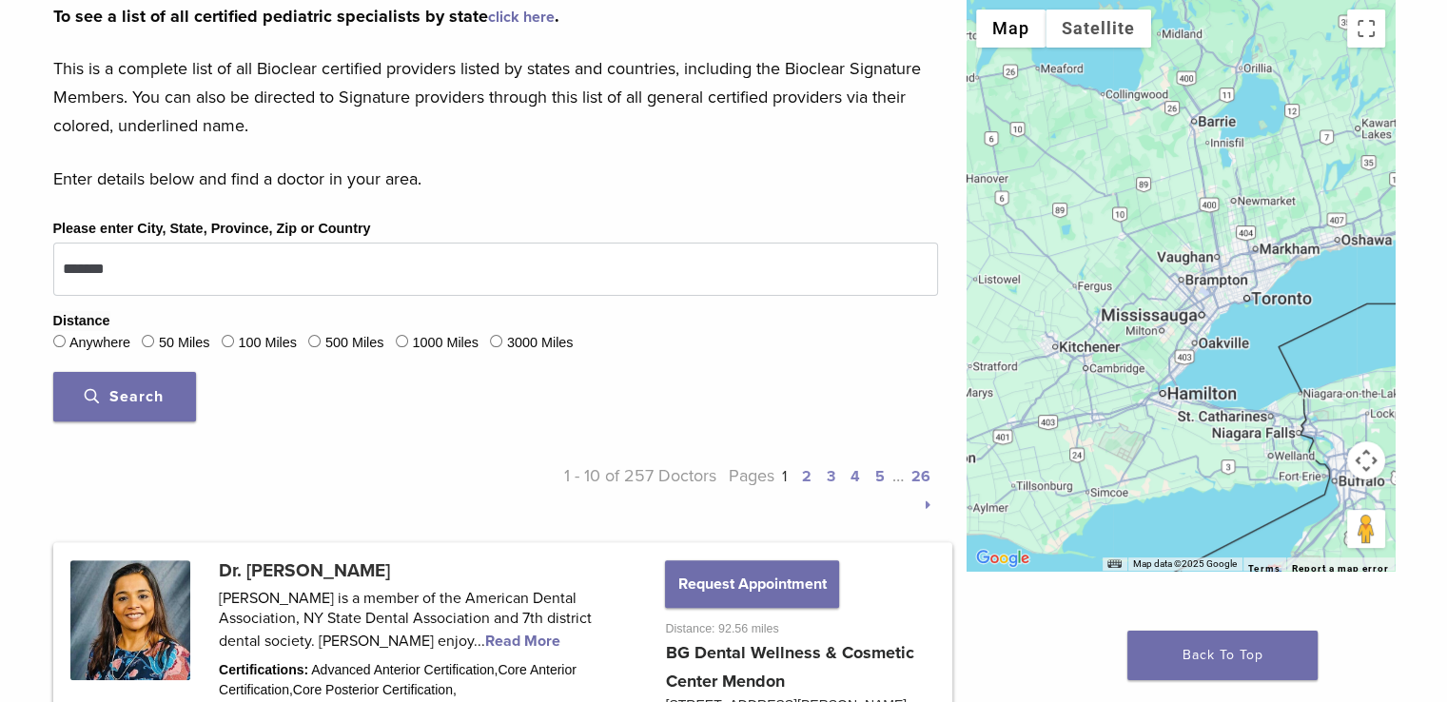
scroll to position [499, 0]
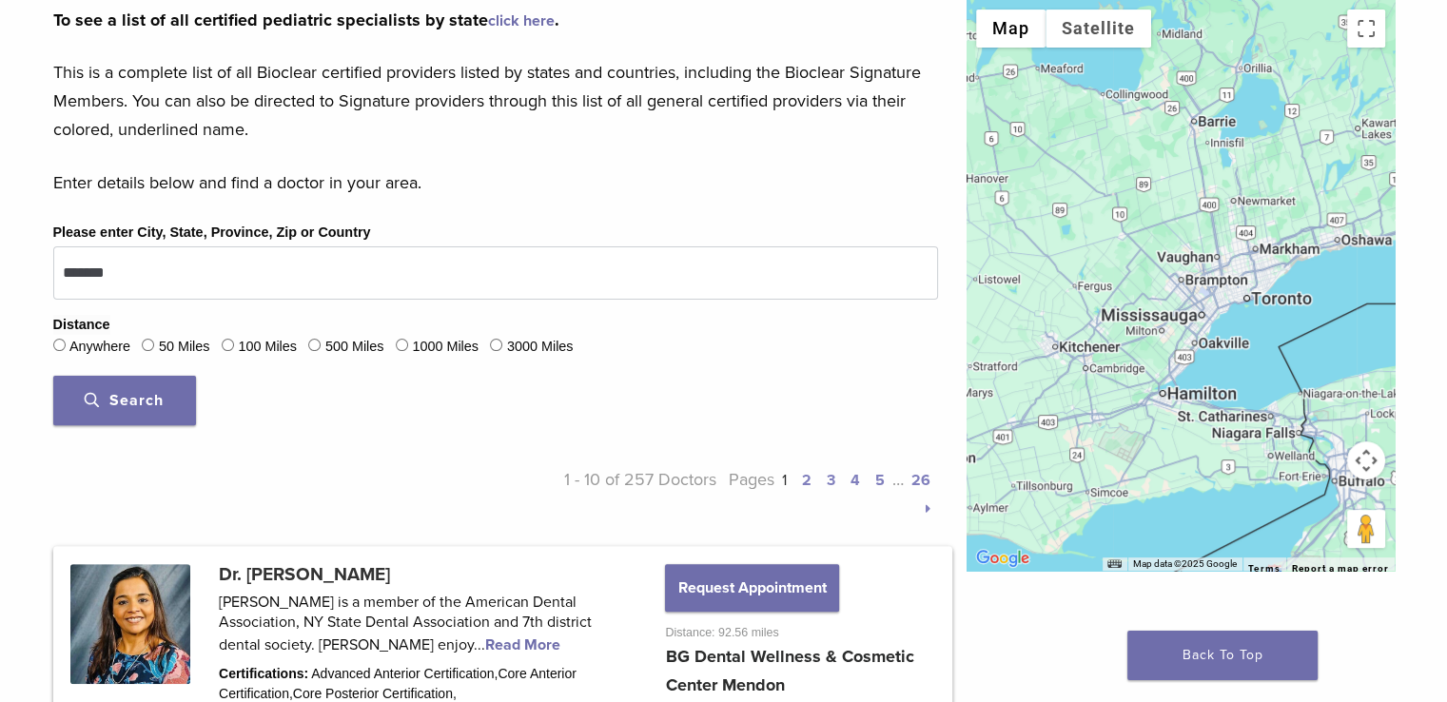
click at [160, 392] on span "Search" at bounding box center [124, 400] width 79 height 19
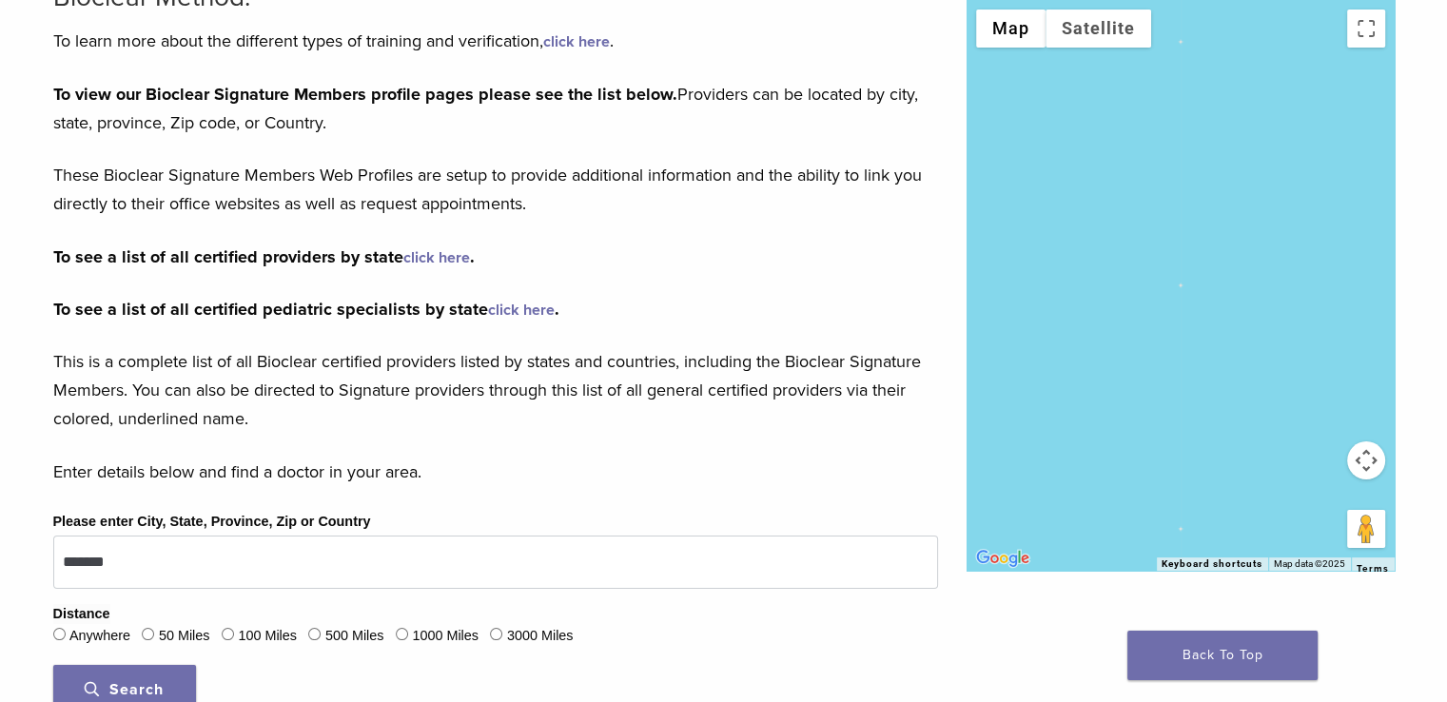
scroll to position [0, 0]
